Goal: Check status: Check status

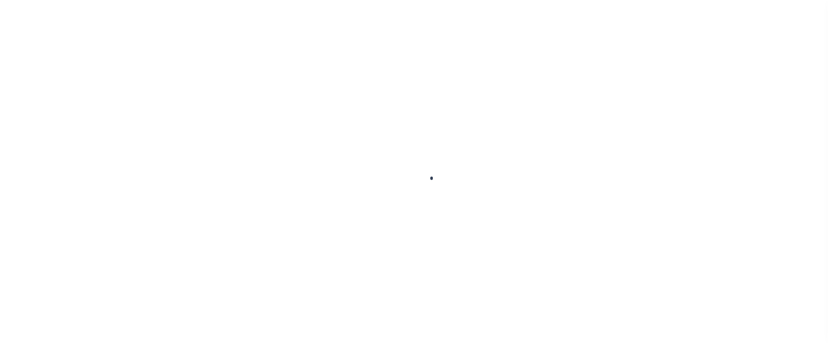
scroll to position [11, 0]
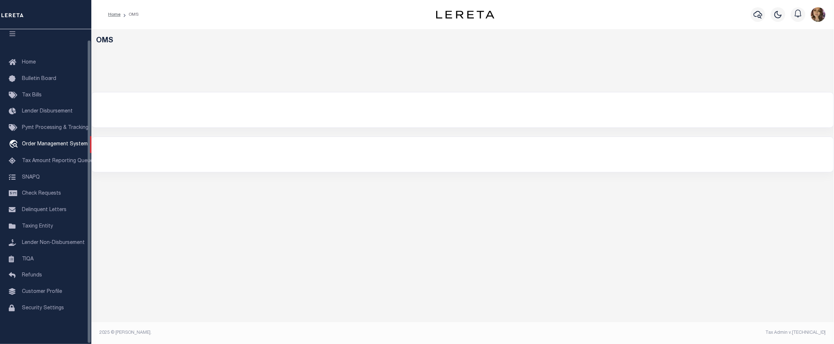
select select "200"
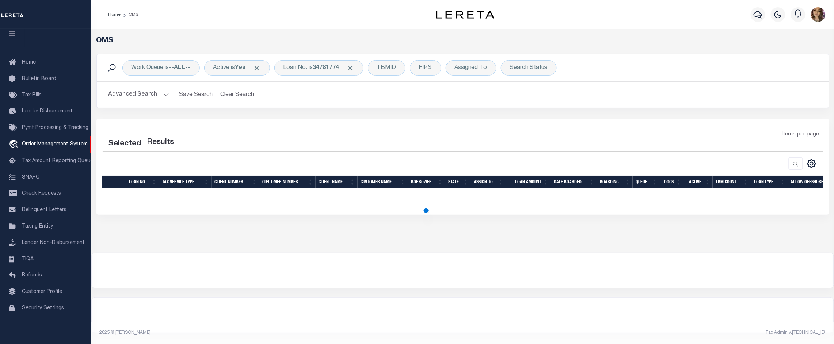
select select "200"
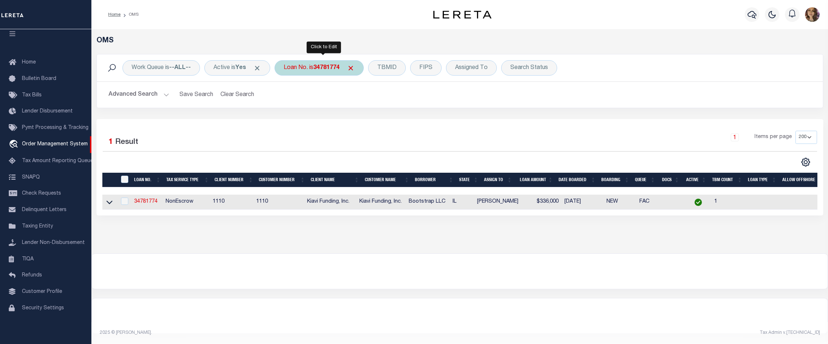
click at [323, 67] on b "34781774" at bounding box center [326, 68] width 26 height 6
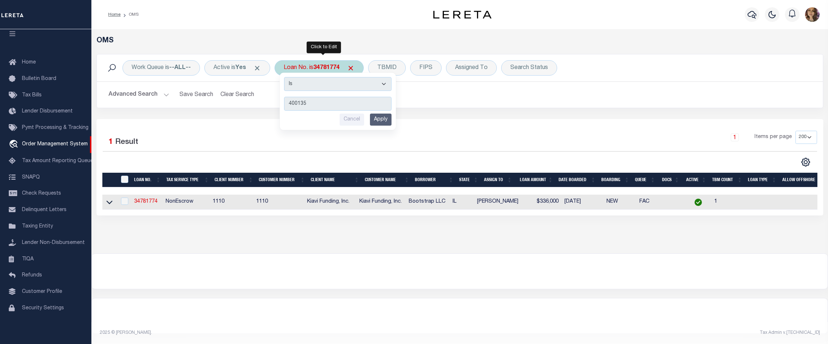
type input "4001356"
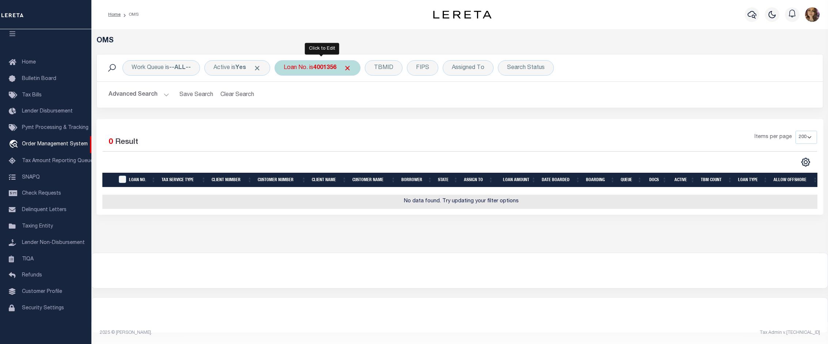
click at [325, 66] on b "4001356" at bounding box center [324, 68] width 23 height 6
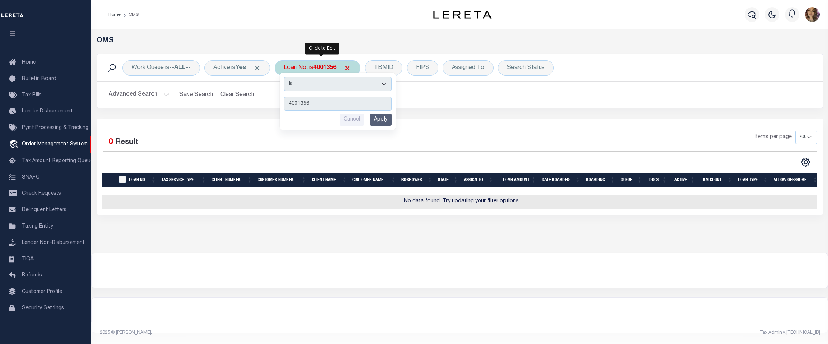
type input "40001356"
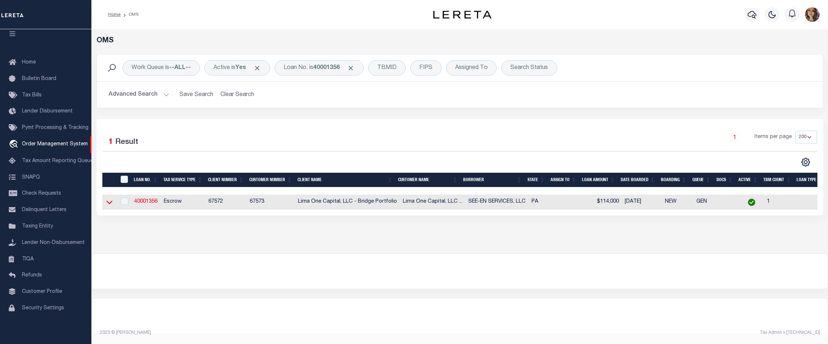
click at [108, 205] on icon at bounding box center [109, 202] width 6 height 8
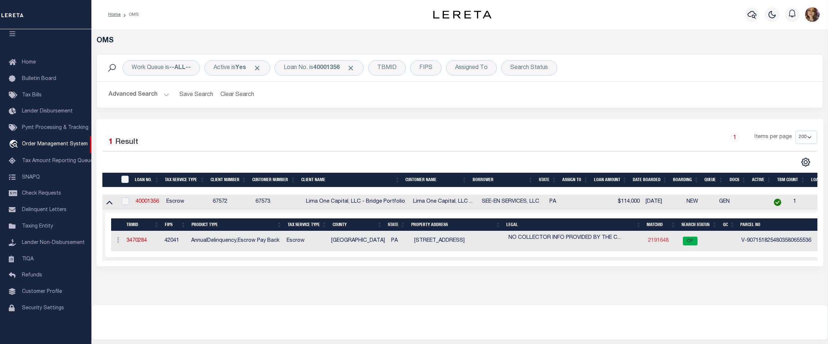
click at [657, 240] on link "2191648" at bounding box center [658, 240] width 20 height 5
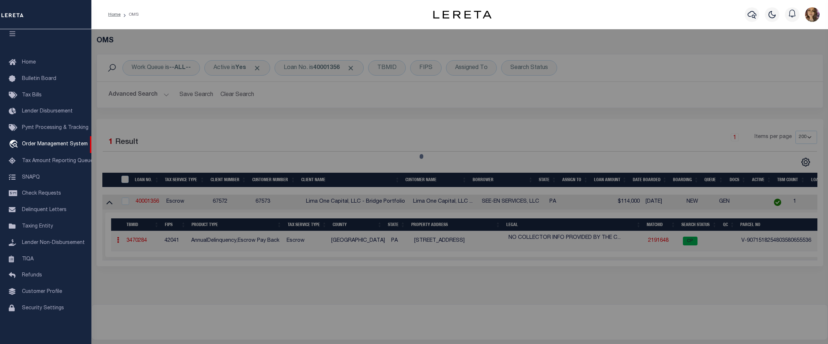
checkbox input "false"
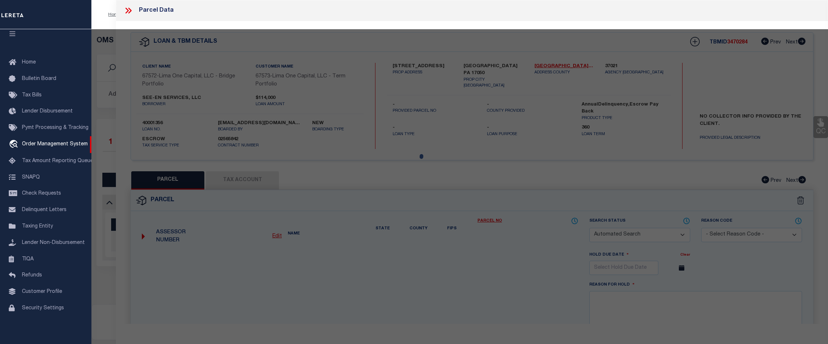
select select "CP"
select select "AGW"
select select
type input "[STREET_ADDRESS]"
checkbox input "false"
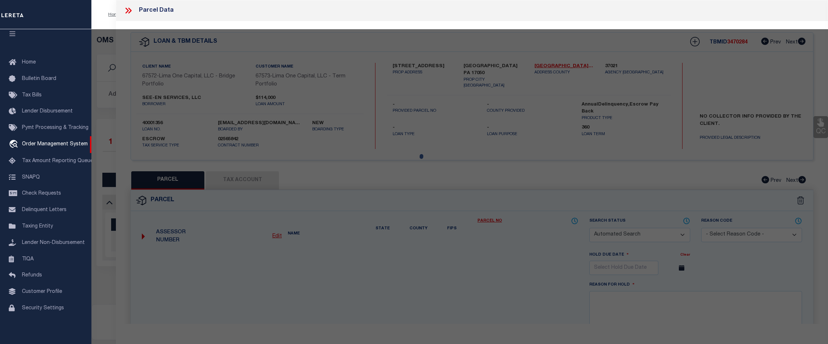
type input "[GEOGRAPHIC_DATA] PA 17050"
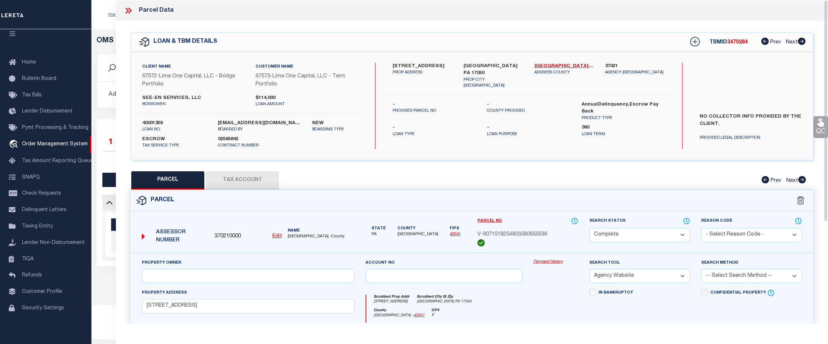
click at [554, 262] on link "Payment History" at bounding box center [555, 262] width 45 height 6
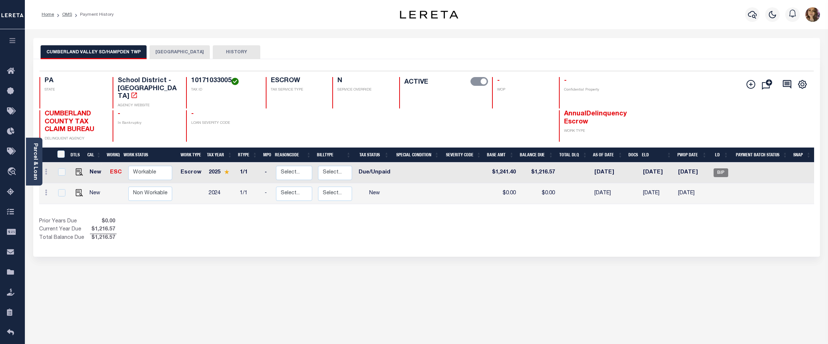
click at [174, 52] on button "HAMPDEN TOWNSHIP" at bounding box center [179, 52] width 60 height 14
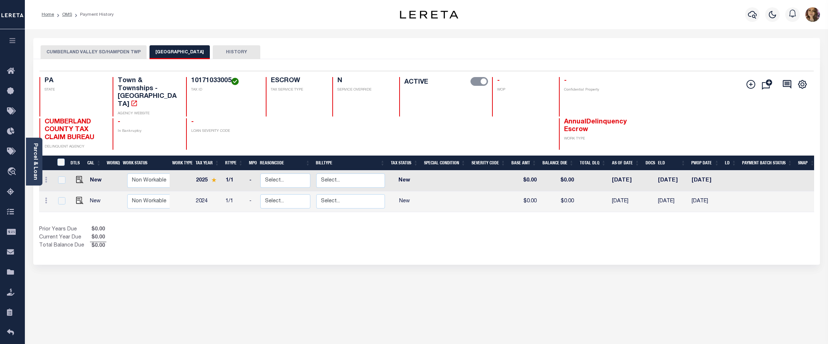
click at [83, 55] on button "CUMBERLAND VALLEY SD/HAMPDEN TWP" at bounding box center [94, 52] width 106 height 14
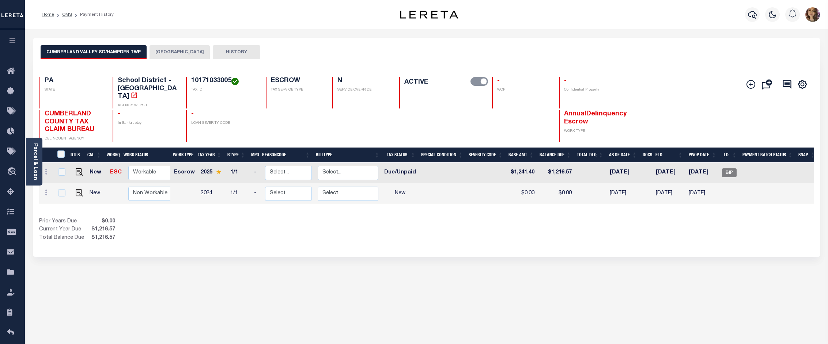
click at [806, 282] on div "CUMBERLAND VALLEY SD/HAMPDEN TWP HAMPDEN TOWNSHIP HISTORY Selected 2" at bounding box center [427, 248] width 798 height 420
click at [729, 168] on span "BIP" at bounding box center [729, 172] width 15 height 9
checkbox input "true"
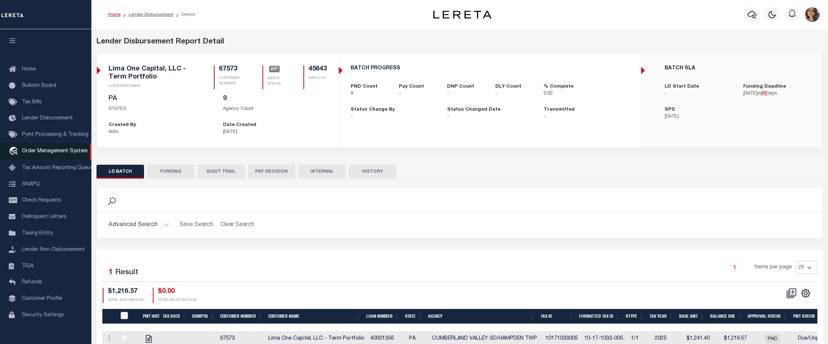
click at [52, 154] on span "Order Management System" at bounding box center [55, 151] width 66 height 5
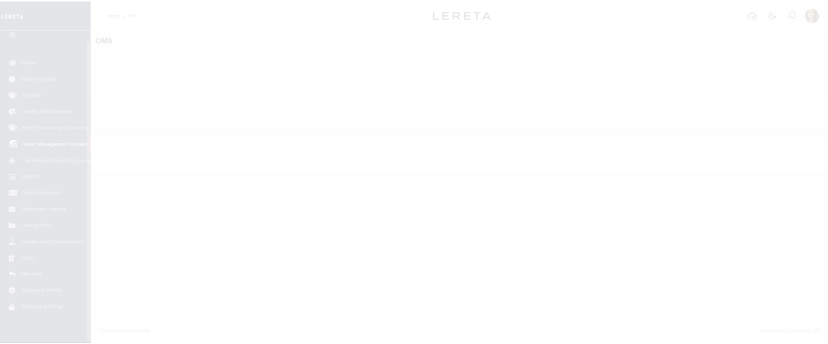
scroll to position [11, 0]
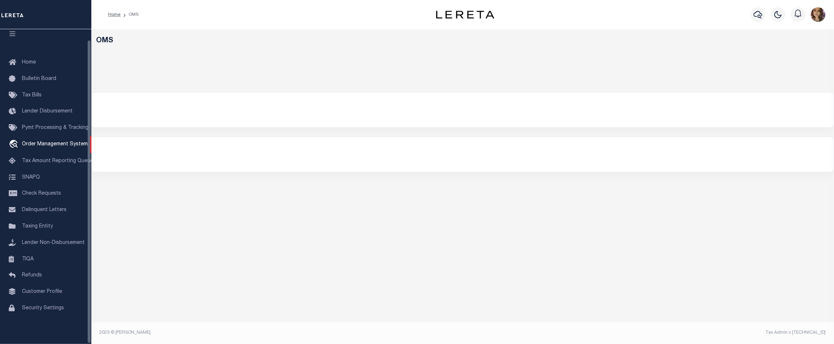
select select "200"
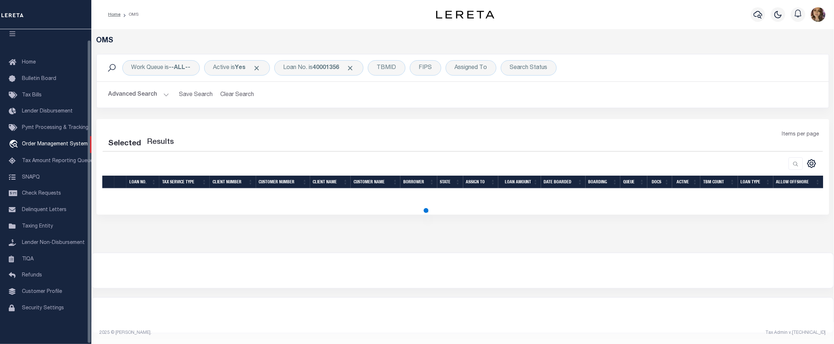
select select "200"
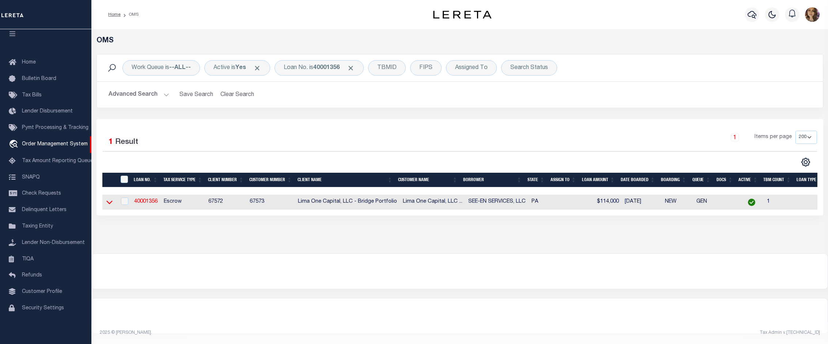
click at [110, 206] on icon at bounding box center [109, 202] width 6 height 8
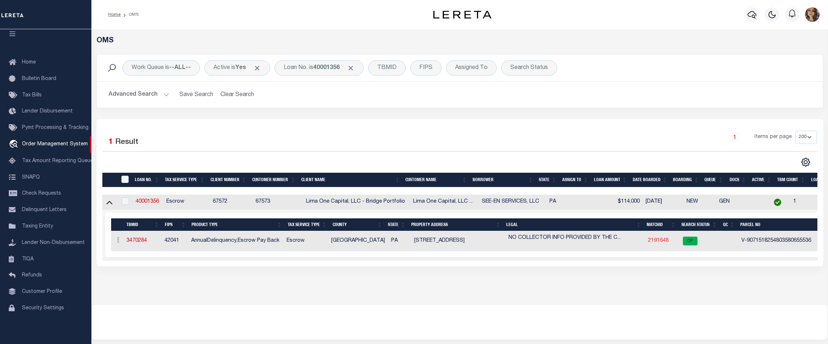
click at [662, 243] on link "2191648" at bounding box center [658, 240] width 20 height 5
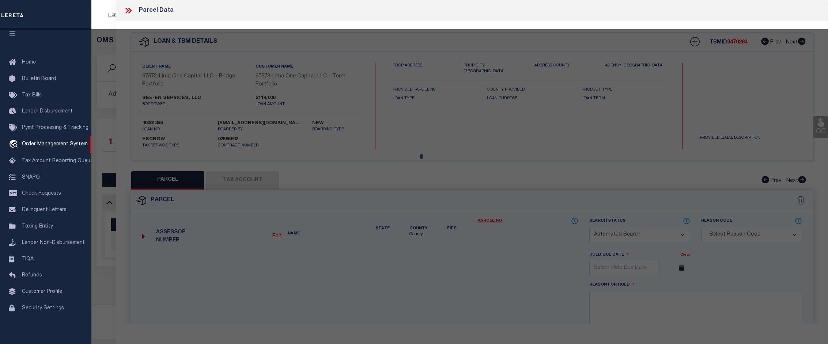
checkbox input "false"
select select "CP"
select select "AGW"
select select
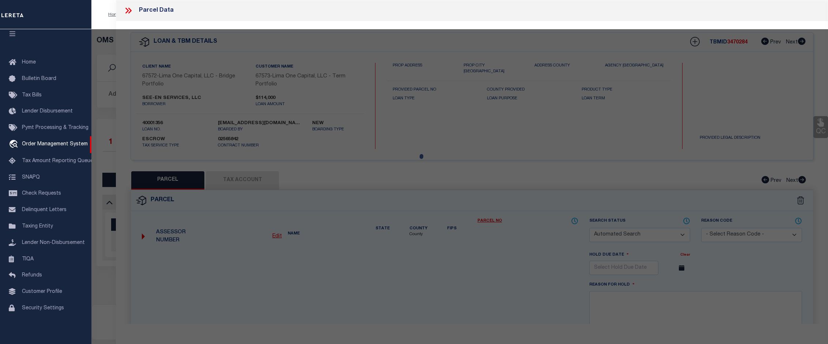
type input "5685 CREEKVIEW ROAD"
checkbox input "false"
type input "MECHANICSBURG PA 17050"
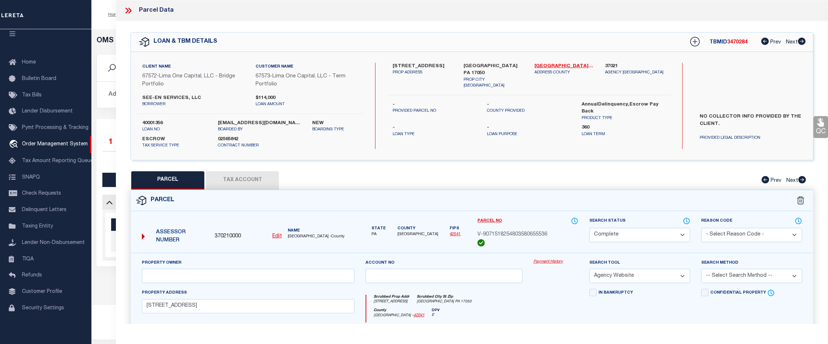
click at [553, 264] on link "Payment History" at bounding box center [555, 262] width 45 height 6
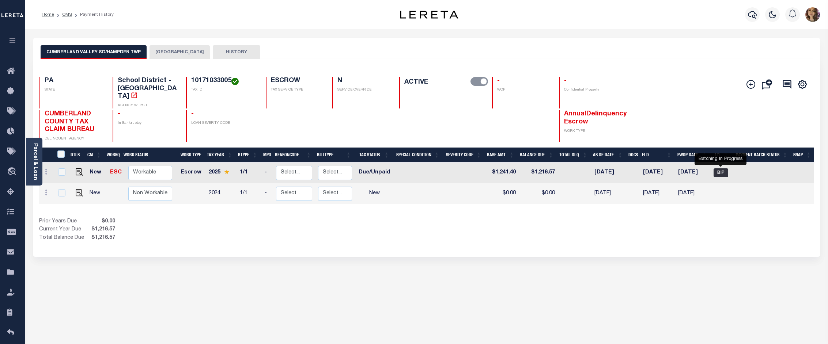
click at [721, 168] on span "BIP" at bounding box center [720, 172] width 15 height 9
checkbox input "true"
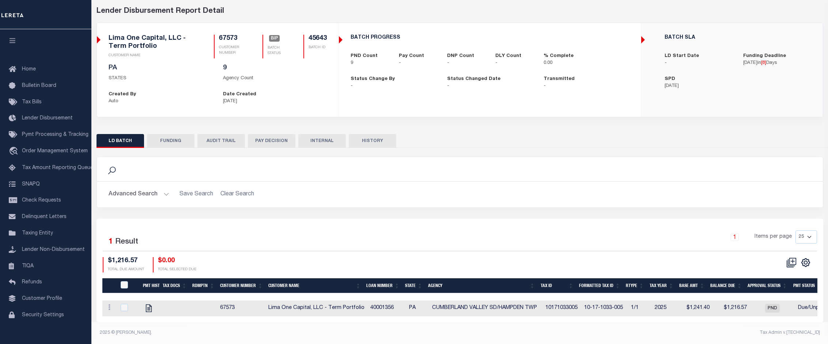
scroll to position [37, 0]
